Goal: Transaction & Acquisition: Purchase product/service

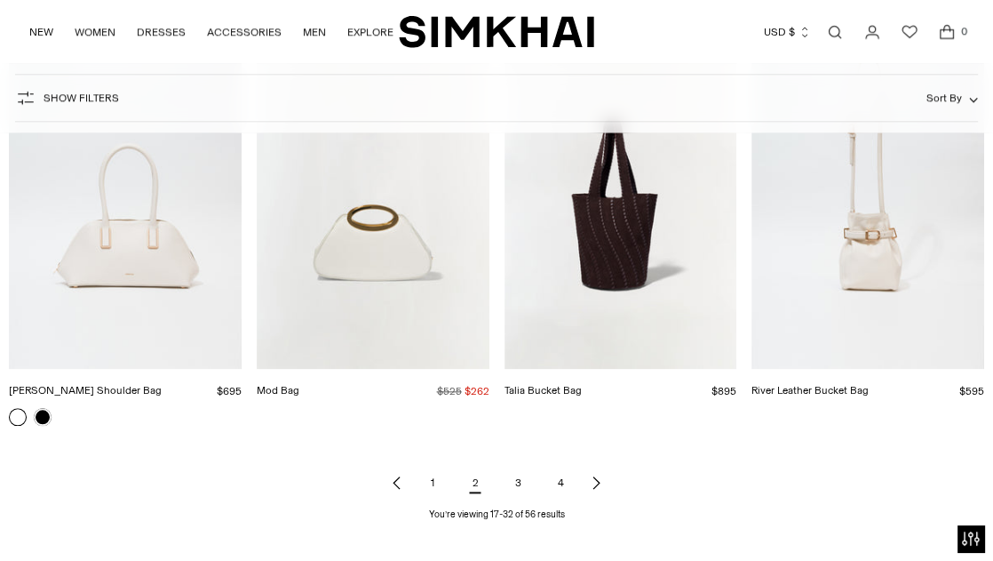
scroll to position [1701, 0]
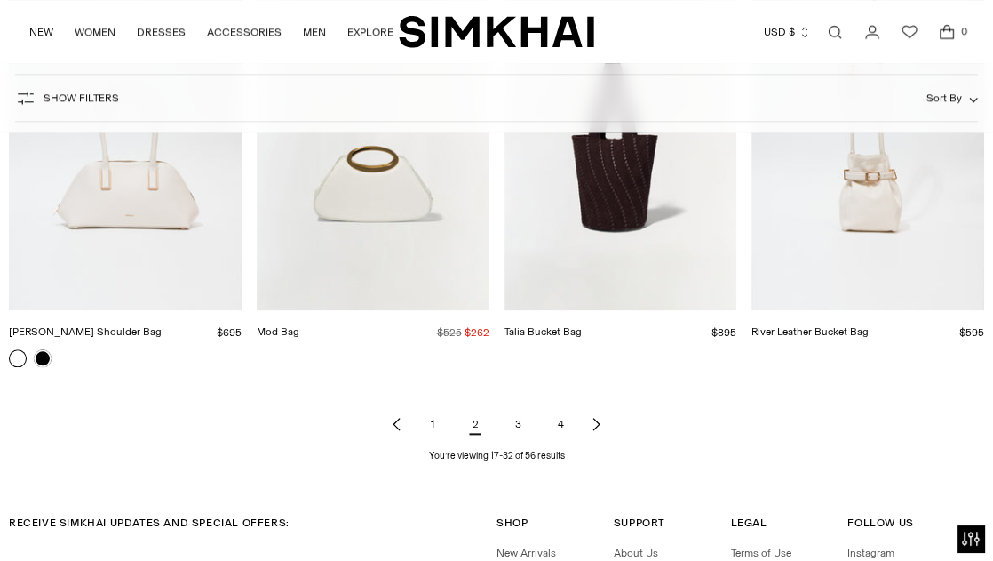
click at [509, 421] on link "3" at bounding box center [518, 424] width 36 height 36
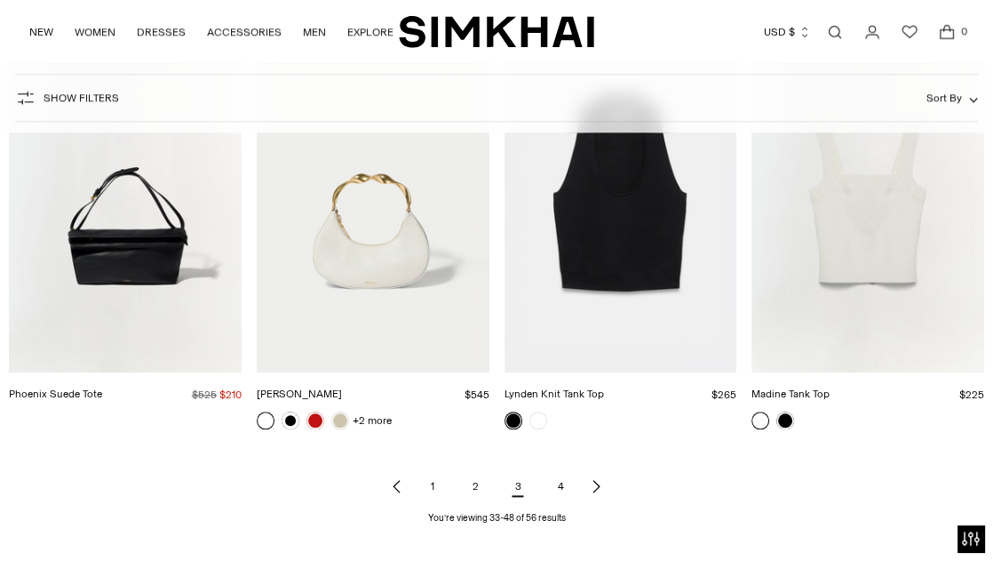
scroll to position [1654, 0]
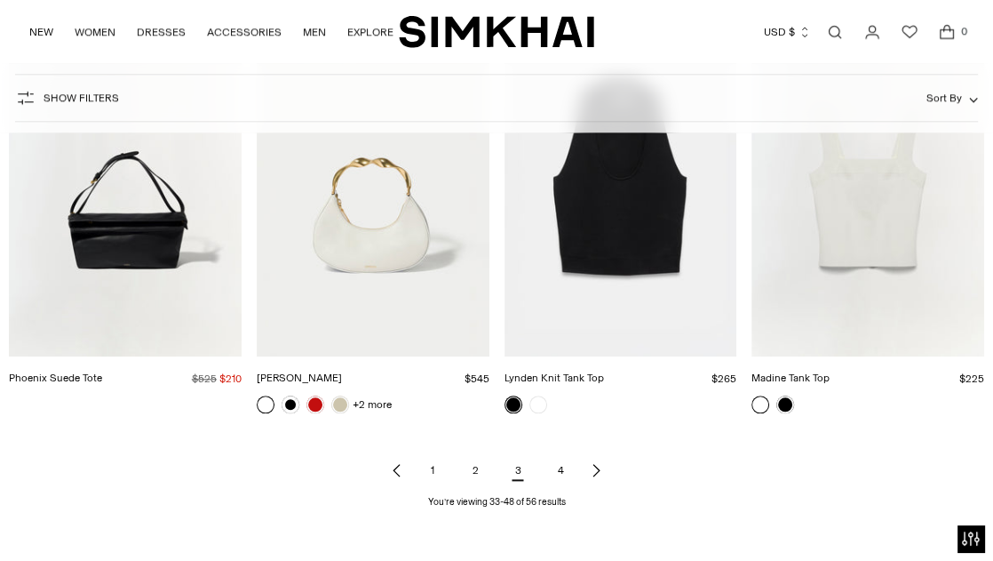
click at [551, 466] on link "4" at bounding box center [561, 470] width 36 height 36
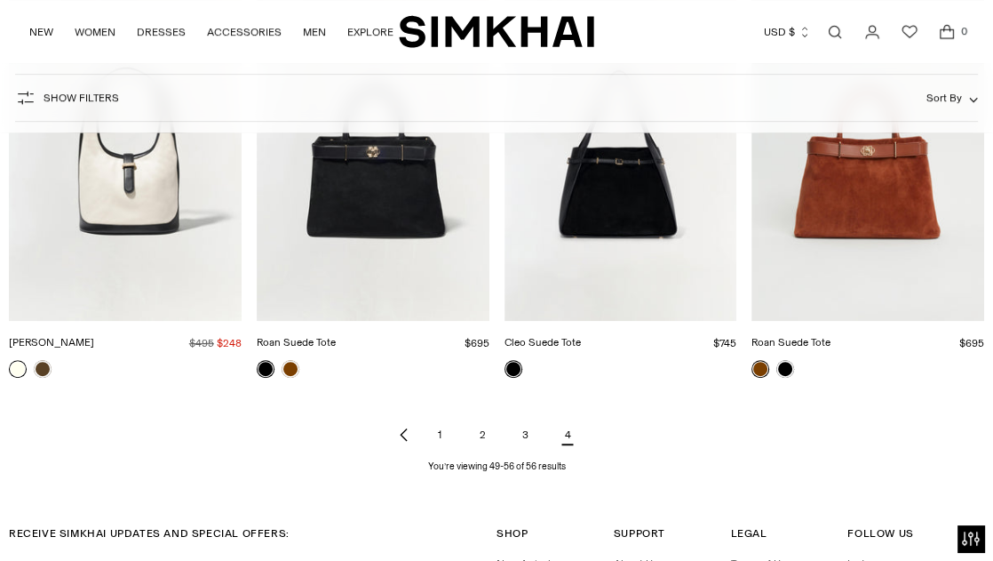
scroll to position [839, 0]
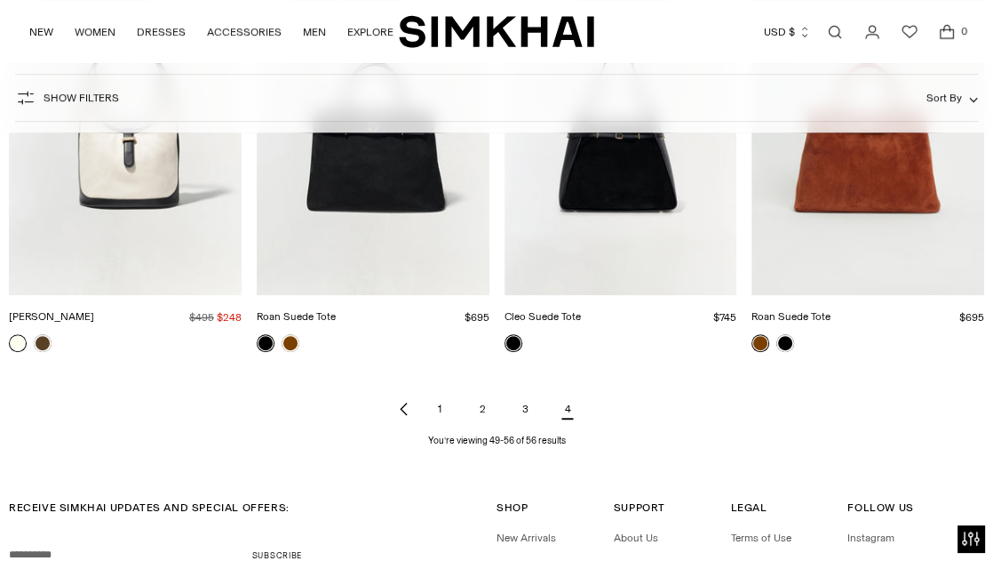
click at [437, 399] on link "1" at bounding box center [440, 409] width 36 height 36
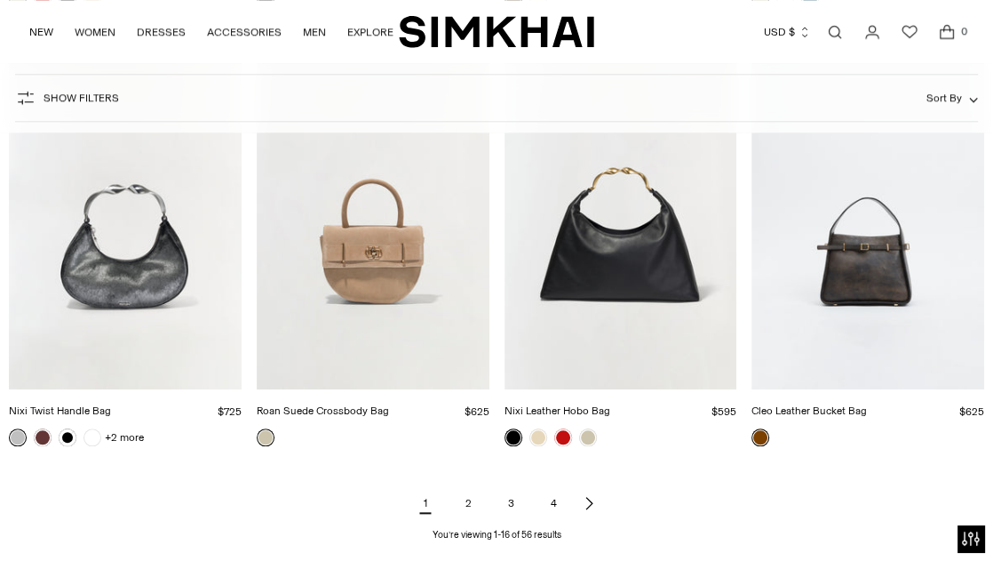
scroll to position [1625, 0]
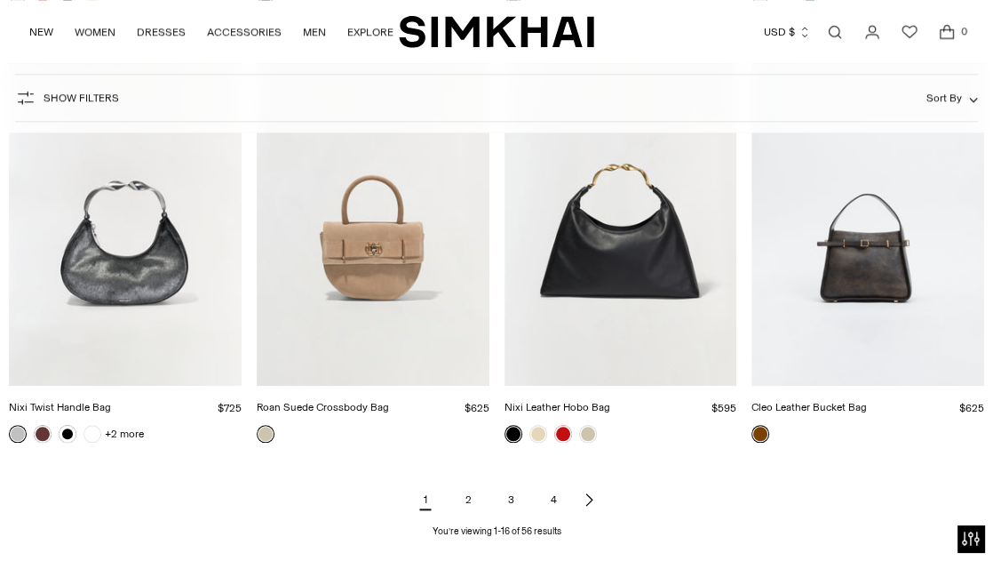
click at [867, 401] on link "Cleo Leather Bucket Bag" at bounding box center [809, 407] width 115 height 12
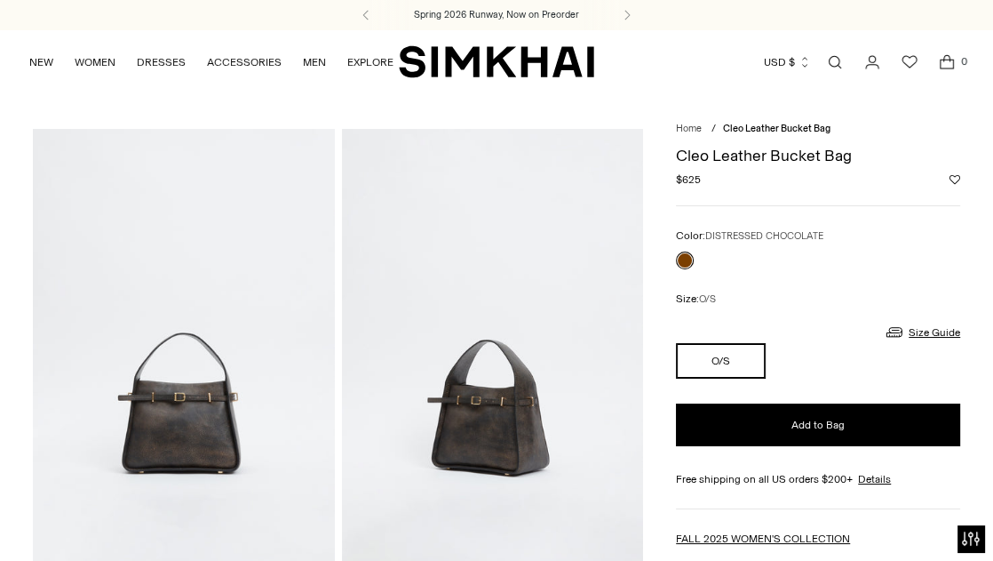
drag, startPoint x: 994, startPoint y: 121, endPoint x: 983, endPoint y: 92, distance: 30.7
click at [983, 92] on div "NEW WOMEN New Arrivals Shop All Spring 2026 Preorder Fall 2025 Best Sellers Exc…" at bounding box center [496, 61] width 993 height 63
